Goal: Check status: Check status

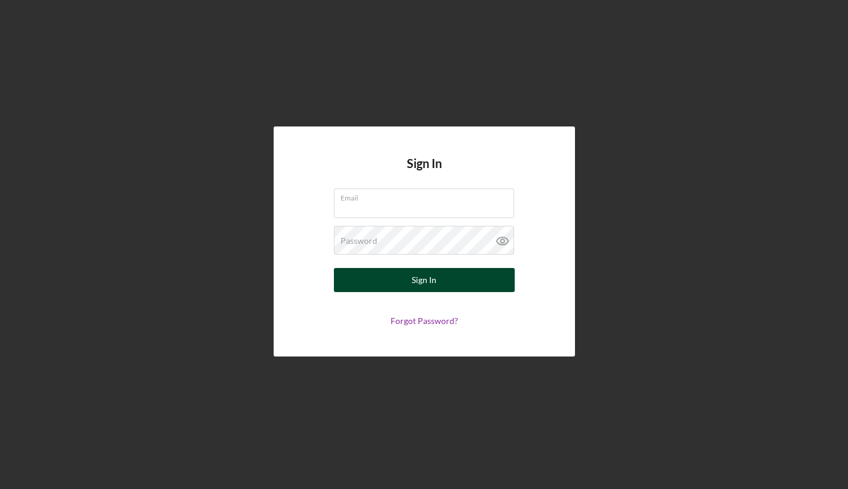
type input "[EMAIL_ADDRESS][DOMAIN_NAME]"
click at [451, 282] on button "Sign In" at bounding box center [424, 280] width 181 height 24
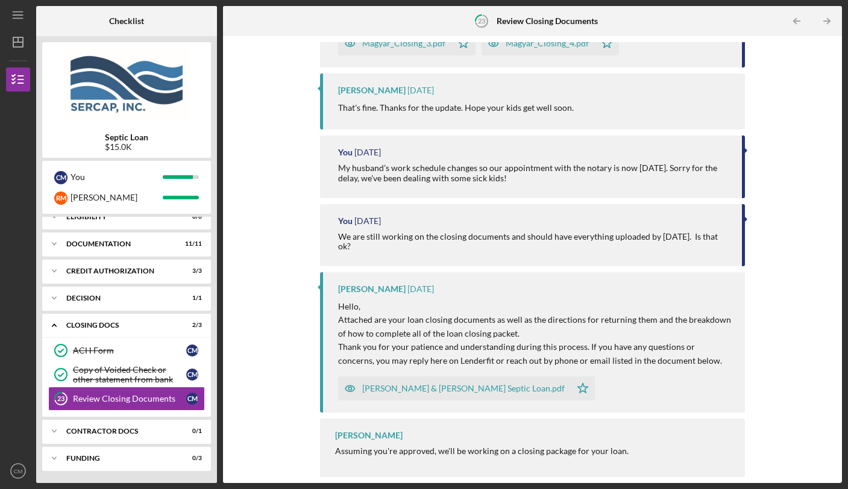
scroll to position [533, 0]
click at [149, 436] on div "Icon/Expander Contractor Docs 0 / 1" at bounding box center [126, 431] width 169 height 24
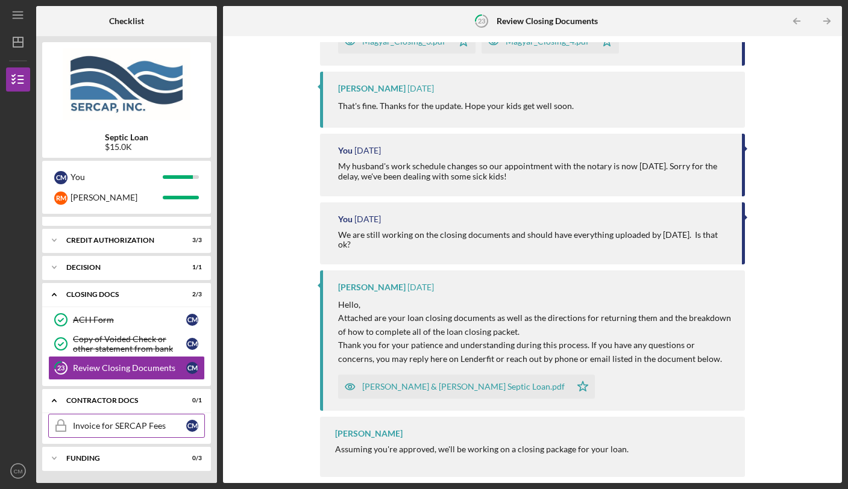
click at [145, 424] on div "Invoice for SERCAP Fees" at bounding box center [129, 426] width 113 height 10
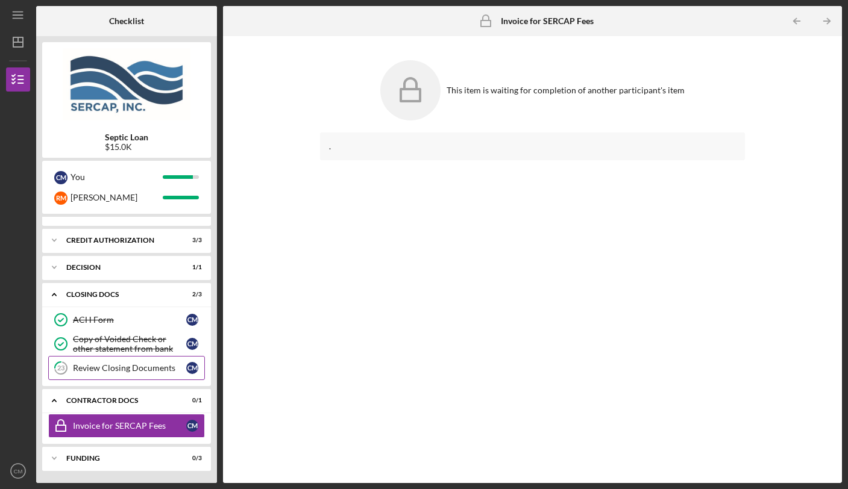
click at [145, 368] on div "Review Closing Documents" at bounding box center [129, 368] width 113 height 10
